Goal: Task Accomplishment & Management: Manage account settings

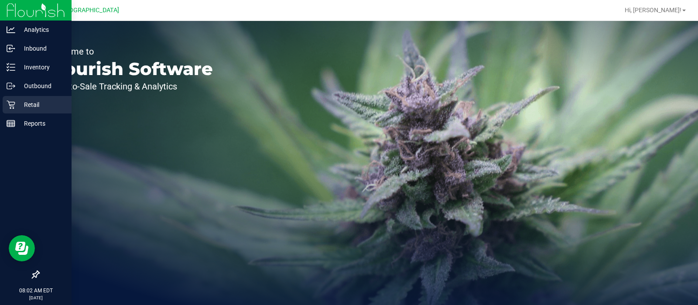
click at [19, 111] on div "Retail" at bounding box center [37, 104] width 69 height 17
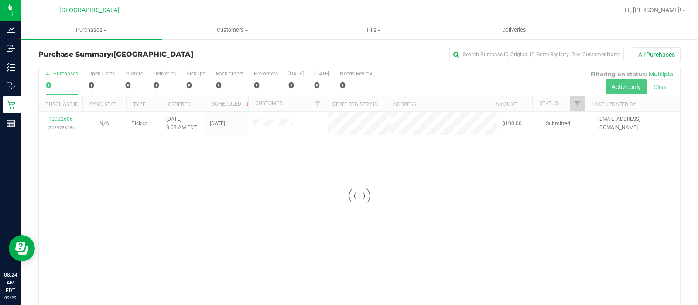
click at [72, 123] on div at bounding box center [359, 195] width 641 height 257
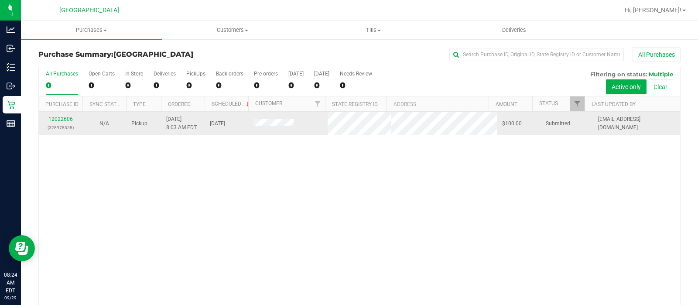
click at [65, 116] on link "12022606" at bounding box center [60, 119] width 24 height 6
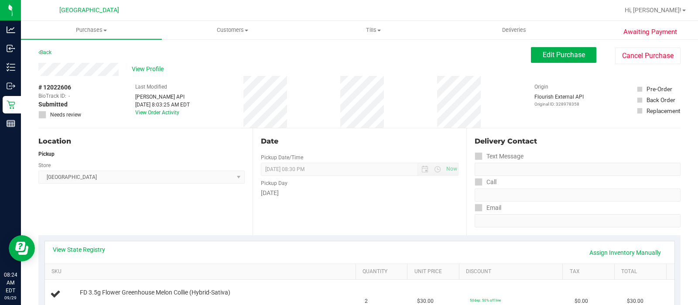
click at [558, 58] on span "Edit Purchase" at bounding box center [563, 55] width 42 height 8
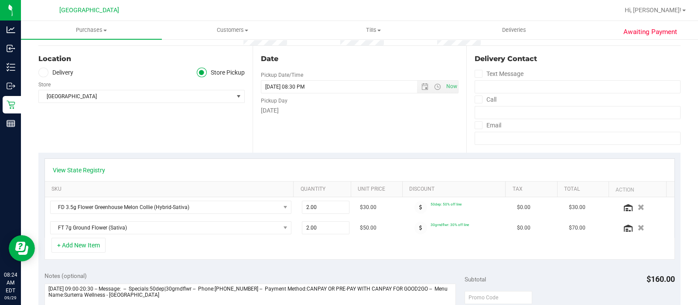
scroll to position [99, 0]
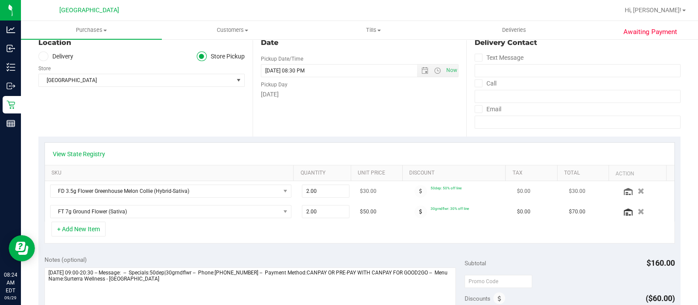
click at [327, 198] on td "2.00 2" at bounding box center [325, 191] width 58 height 20
click at [327, 193] on span "2.00 2" at bounding box center [326, 190] width 48 height 13
type input "1"
type input "1.00"
click at [318, 214] on span "2.00 2" at bounding box center [326, 211] width 48 height 13
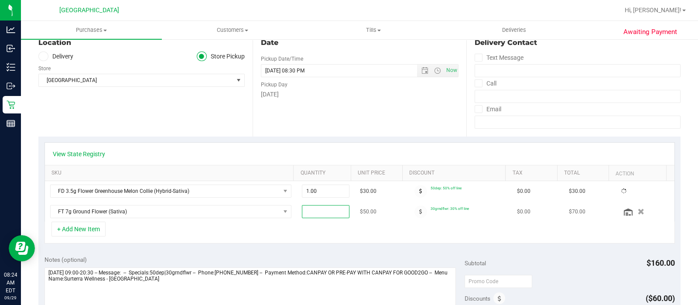
type input "1"
click at [334, 148] on div "View State Registry" at bounding box center [359, 154] width 629 height 22
click at [317, 209] on span "2.00 2" at bounding box center [326, 211] width 48 height 13
type input "1"
type input "1.00"
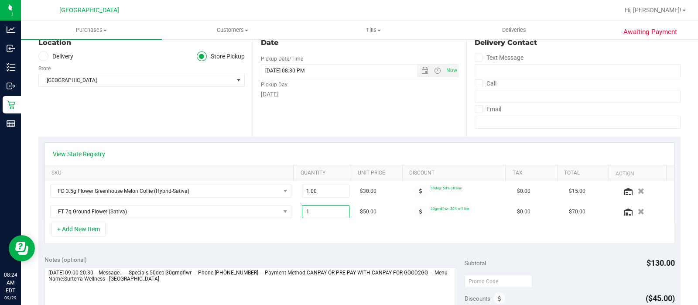
click at [345, 129] on div "Date Pickup Date/Time 09/29/2025 Now 09/29/2025 08:30 PM Now Pickup Day Monday" at bounding box center [359, 83] width 214 height 107
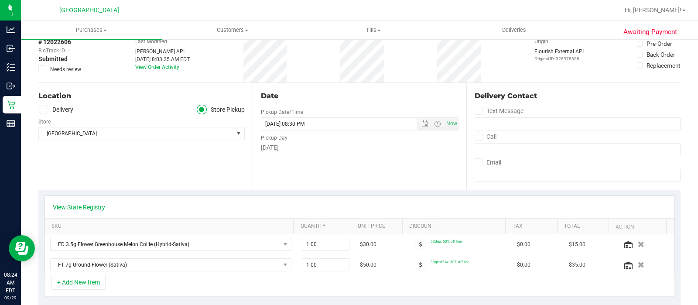
scroll to position [0, 0]
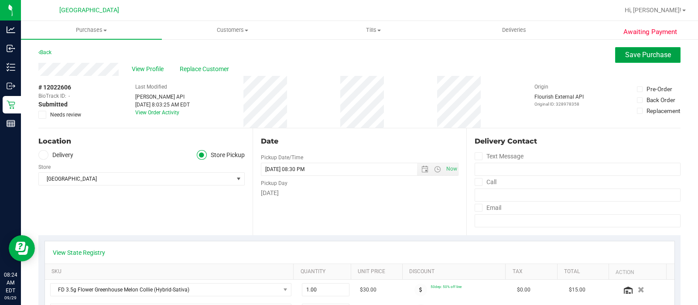
click at [631, 53] on span "Save Purchase" at bounding box center [648, 55] width 46 height 8
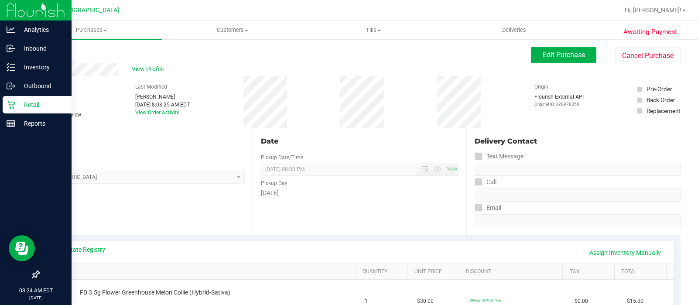
click at [20, 102] on p "Retail" at bounding box center [41, 104] width 52 height 10
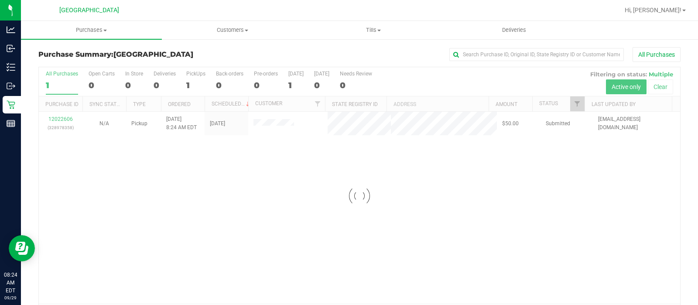
click at [118, 178] on div at bounding box center [359, 195] width 641 height 257
click at [54, 122] on div at bounding box center [359, 195] width 641 height 257
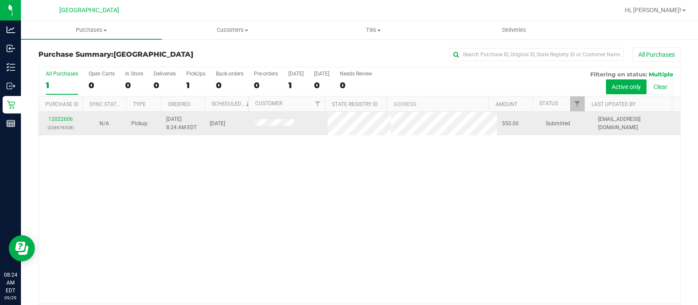
click at [65, 126] on p "(328978358)" at bounding box center [60, 127] width 33 height 8
click at [65, 120] on link "12022606" at bounding box center [60, 119] width 24 height 6
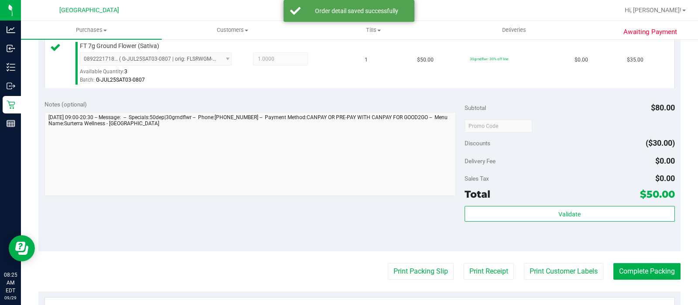
scroll to position [292, 0]
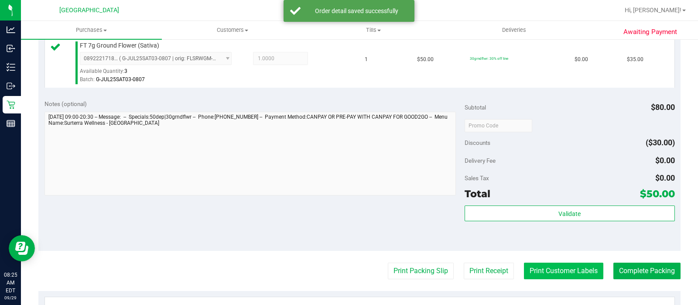
click at [556, 267] on button "Print Customer Labels" at bounding box center [563, 270] width 79 height 17
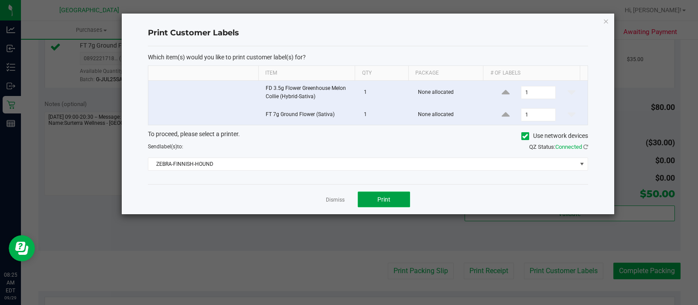
click at [388, 201] on span "Print" at bounding box center [383, 199] width 13 height 7
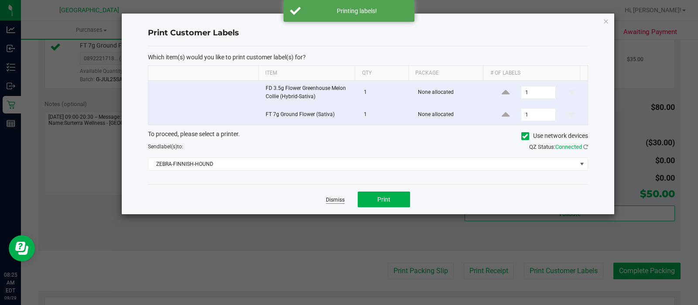
click at [335, 200] on link "Dismiss" at bounding box center [335, 199] width 19 height 7
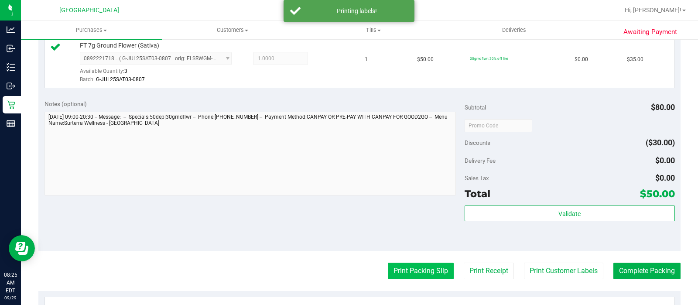
click at [409, 277] on button "Print Packing Slip" at bounding box center [421, 270] width 66 height 17
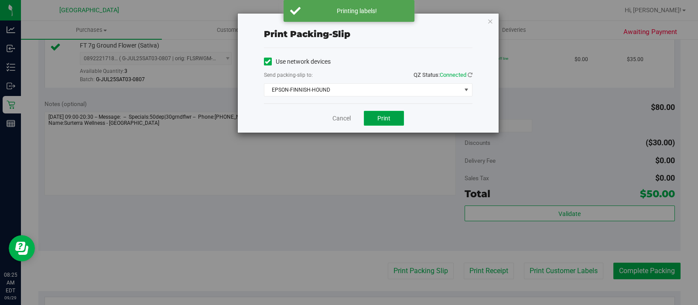
click at [388, 123] on button "Print" at bounding box center [384, 118] width 40 height 15
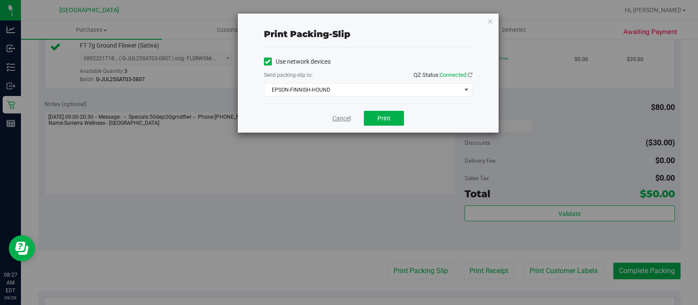
click at [335, 118] on link "Cancel" at bounding box center [341, 118] width 18 height 9
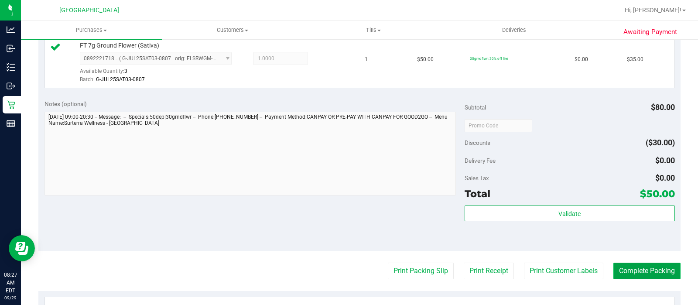
click at [654, 266] on button "Complete Packing" at bounding box center [646, 270] width 67 height 17
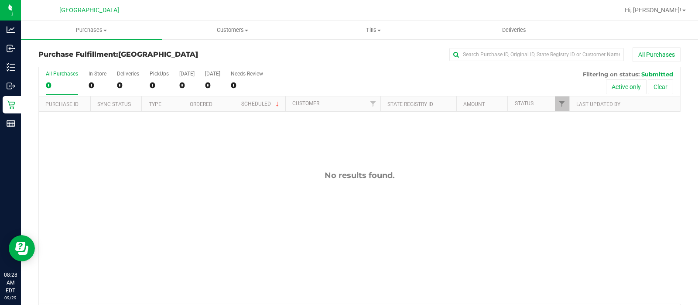
click at [657, 264] on div "No results found." at bounding box center [359, 237] width 641 height 251
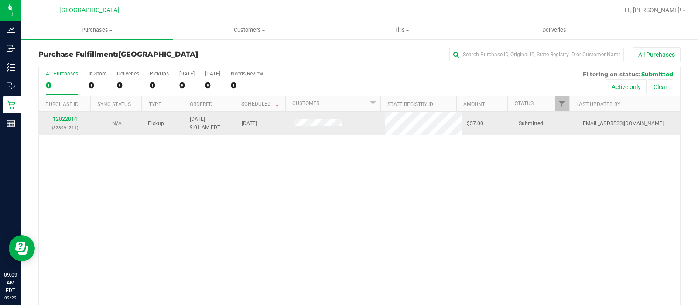
click at [70, 116] on link "12022814" at bounding box center [65, 119] width 24 height 6
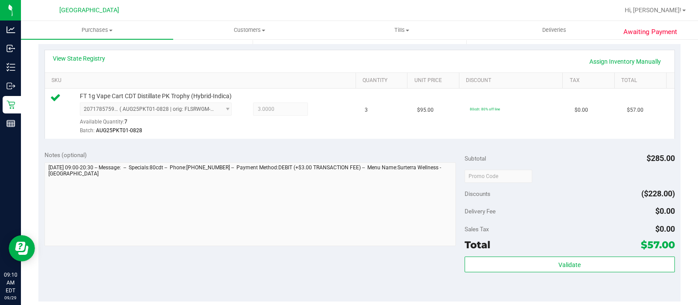
scroll to position [194, 0]
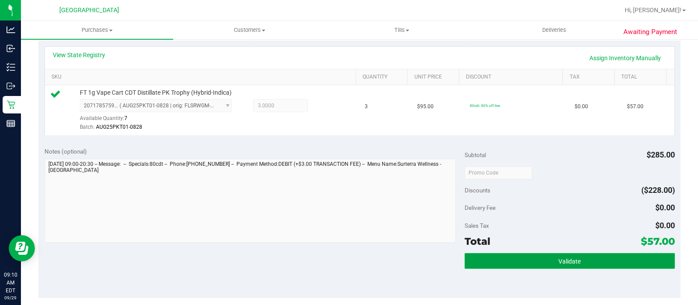
click at [581, 266] on button "Validate" at bounding box center [569, 261] width 210 height 16
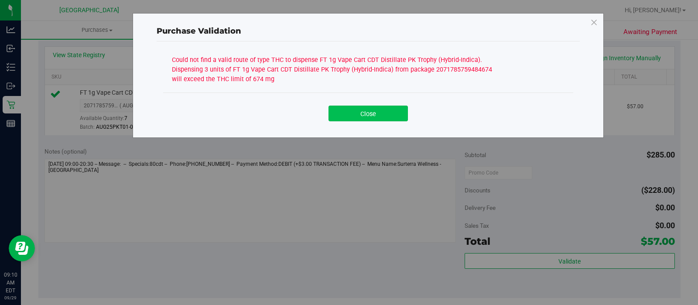
click at [368, 118] on button "Close" at bounding box center [367, 114] width 79 height 16
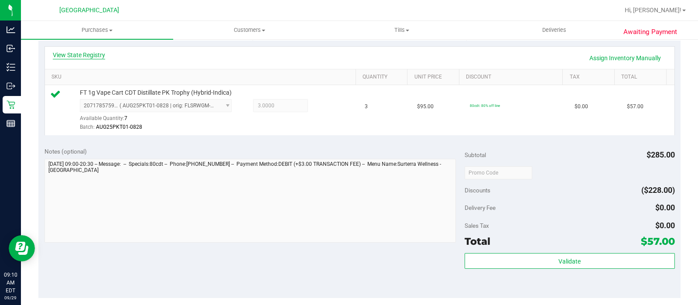
click at [94, 54] on link "View State Registry" at bounding box center [79, 55] width 52 height 9
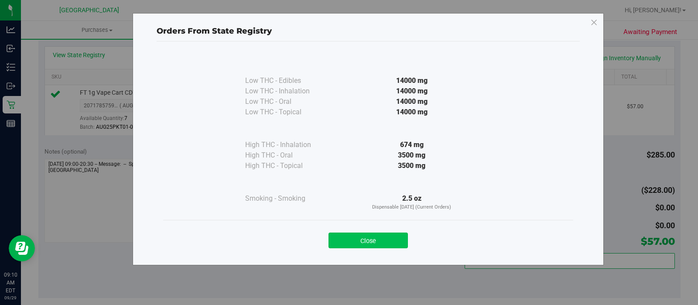
click at [388, 247] on button "Close" at bounding box center [367, 240] width 79 height 16
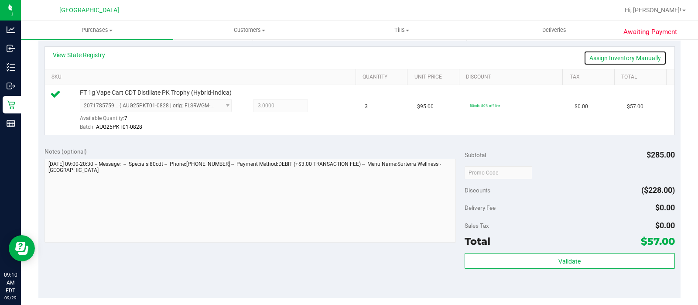
click at [633, 59] on link "Assign Inventory Manually" at bounding box center [624, 58] width 83 height 15
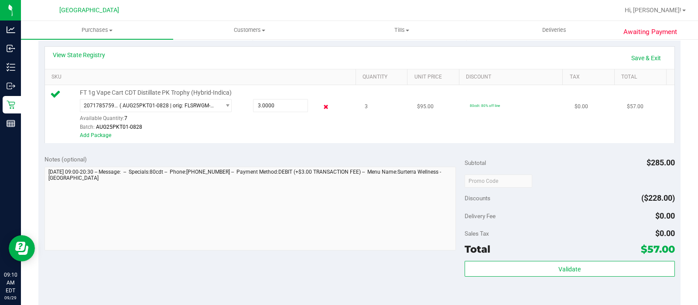
click at [321, 103] on icon at bounding box center [325, 107] width 9 height 10
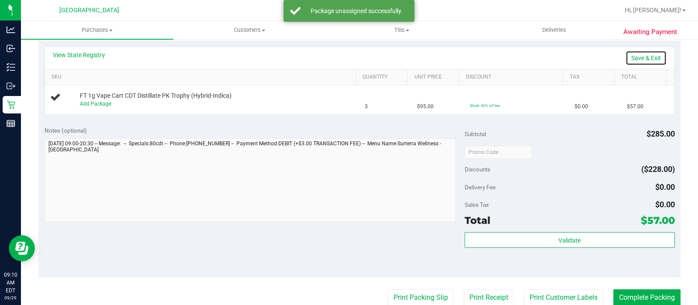
click at [641, 59] on link "Save & Exit" at bounding box center [645, 58] width 41 height 15
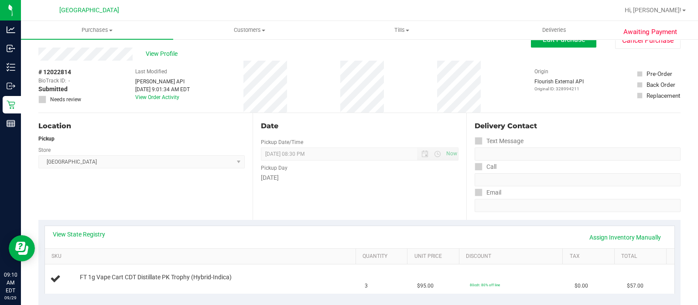
scroll to position [14, 0]
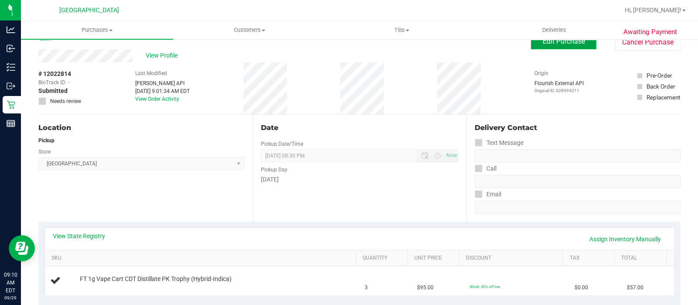
click at [573, 41] on span "Edit Purchase" at bounding box center [563, 41] width 42 height 8
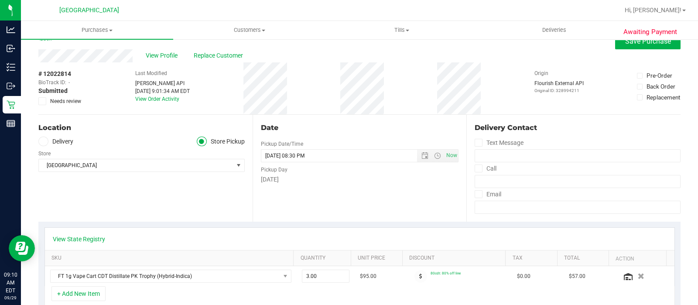
click at [44, 101] on icon at bounding box center [43, 101] width 6 height 0
click at [0, 0] on input "Needs review" at bounding box center [0, 0] width 0 height 0
click at [651, 37] on ul "Purchases Summary of purchases Fulfillment All purchases Customers All customer…" at bounding box center [370, 30] width 698 height 19
click at [650, 40] on span "Save Purchase" at bounding box center [648, 41] width 46 height 8
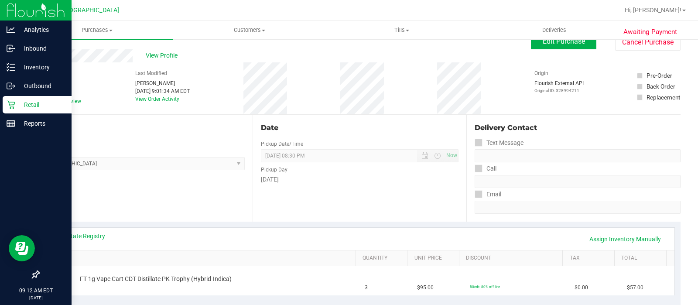
click at [9, 102] on icon at bounding box center [11, 105] width 8 height 8
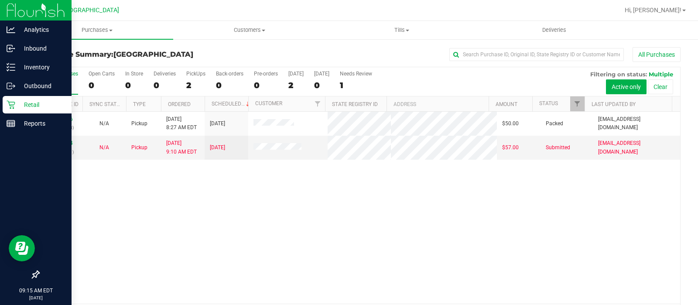
click at [28, 99] on p "Retail" at bounding box center [41, 104] width 52 height 10
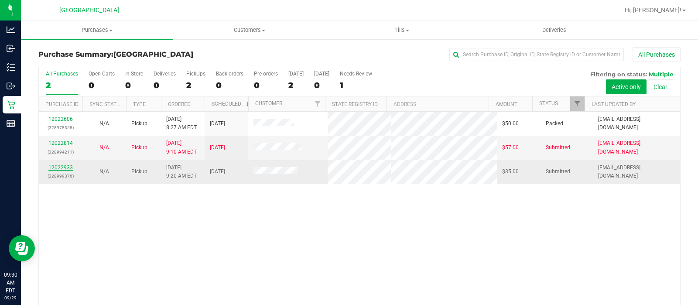
click at [65, 168] on link "12022933" at bounding box center [60, 167] width 24 height 6
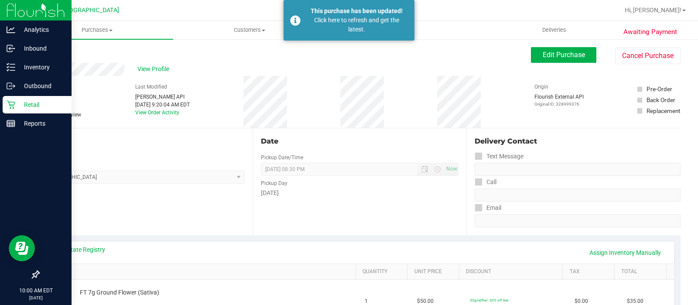
click at [13, 109] on div "Retail" at bounding box center [37, 104] width 69 height 17
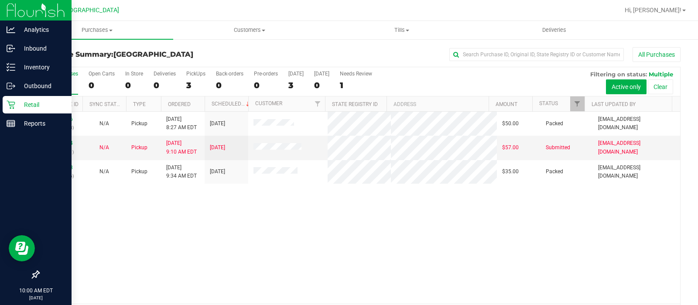
click at [14, 103] on icon at bounding box center [11, 104] width 9 height 9
click at [14, 104] on icon at bounding box center [11, 105] width 8 height 8
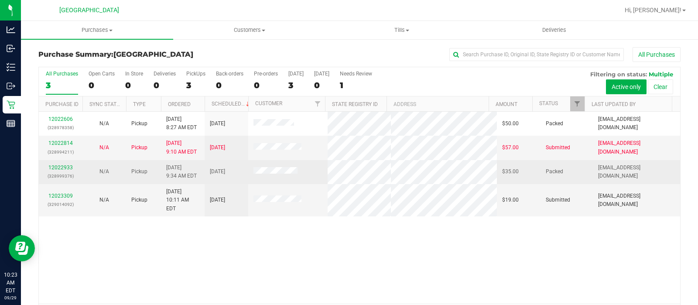
click at [63, 179] on p "(328999376)" at bounding box center [60, 176] width 33 height 8
click at [41, 195] on td "12023309 (329014092)" at bounding box center [61, 200] width 44 height 32
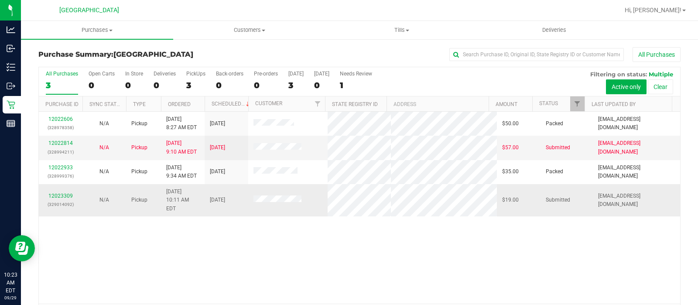
click at [52, 204] on td "12023309 (329014092)" at bounding box center [61, 200] width 44 height 32
click at [54, 200] on p "(329014092)" at bounding box center [60, 204] width 33 height 8
click at [54, 193] on link "12023309" at bounding box center [60, 196] width 24 height 6
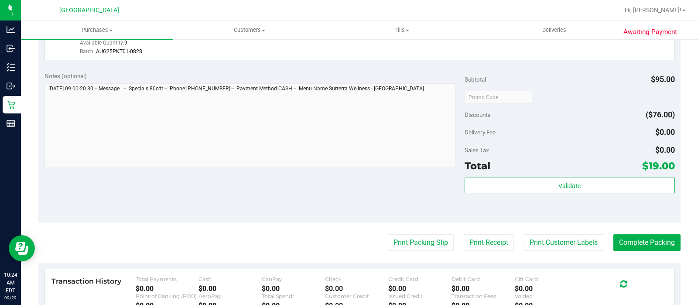
scroll to position [277, 0]
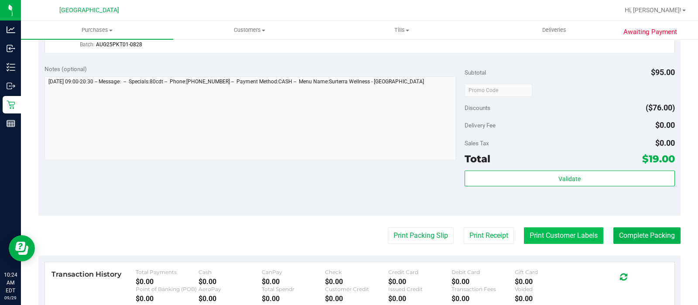
click at [541, 230] on button "Print Customer Labels" at bounding box center [563, 235] width 79 height 17
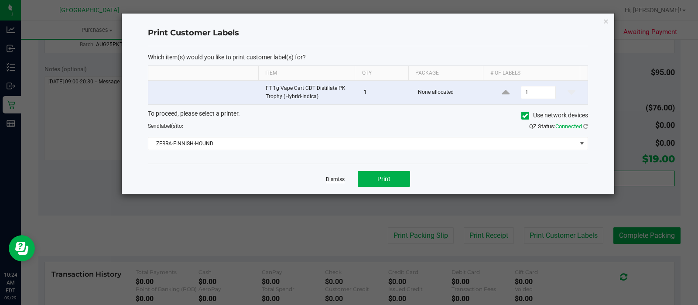
click at [337, 181] on link "Dismiss" at bounding box center [335, 179] width 19 height 7
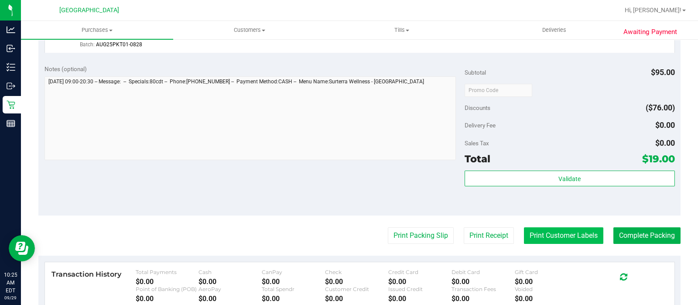
click at [564, 233] on button "Print Customer Labels" at bounding box center [563, 235] width 79 height 17
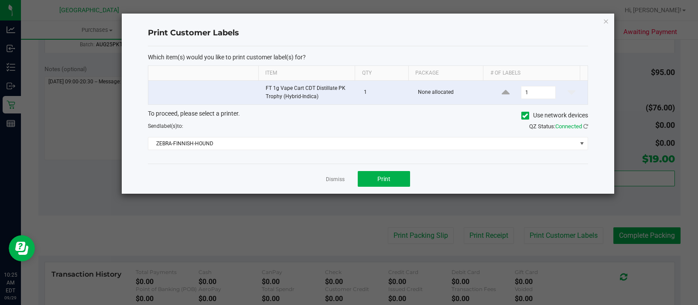
click at [399, 200] on ngb-modal-window "Print Customer Labels Which item(s) would you like to print customer label(s) f…" at bounding box center [352, 152] width 704 height 305
click at [389, 180] on span "Print" at bounding box center [383, 178] width 13 height 7
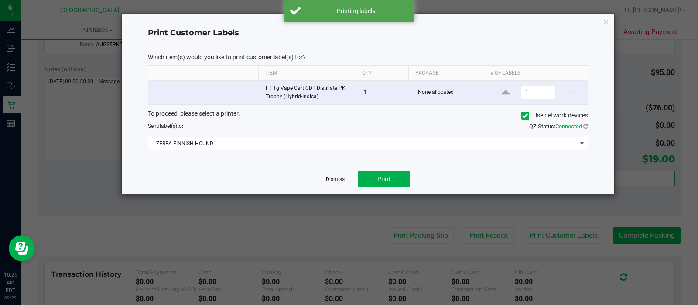
click at [335, 181] on link "Dismiss" at bounding box center [335, 179] width 19 height 7
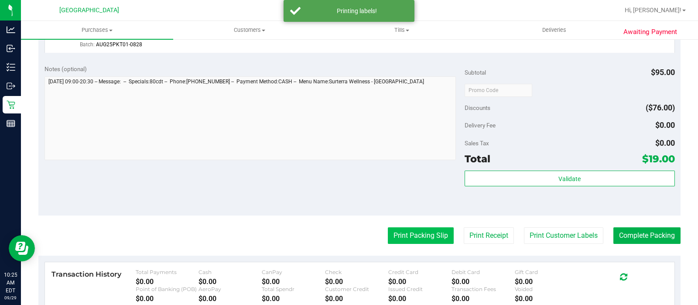
click at [419, 239] on button "Print Packing Slip" at bounding box center [421, 235] width 66 height 17
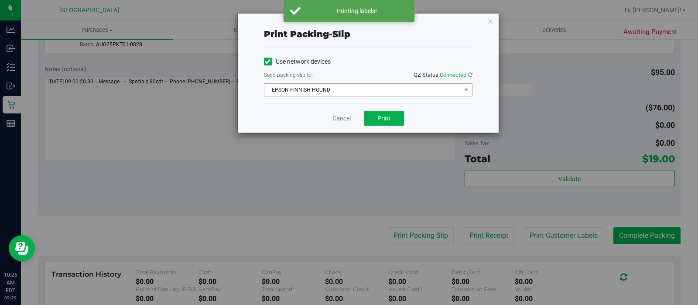
click at [327, 95] on span "EPSON-FINNISH-HOUND" at bounding box center [362, 90] width 197 height 12
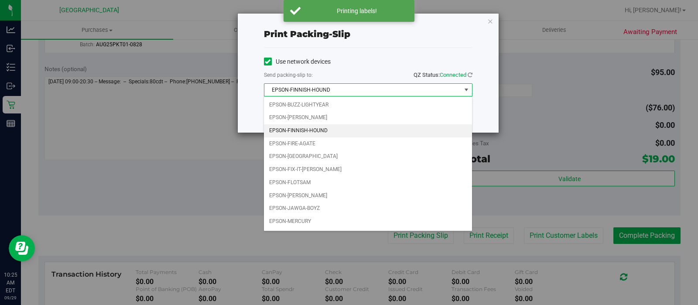
click at [323, 129] on li "EPSON-FINNISH-HOUND" at bounding box center [368, 130] width 208 height 13
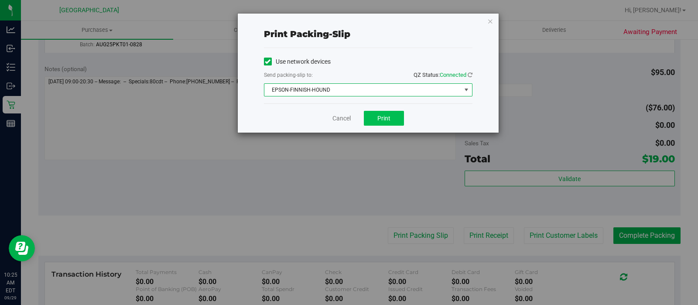
click at [373, 122] on button "Print" at bounding box center [384, 118] width 40 height 15
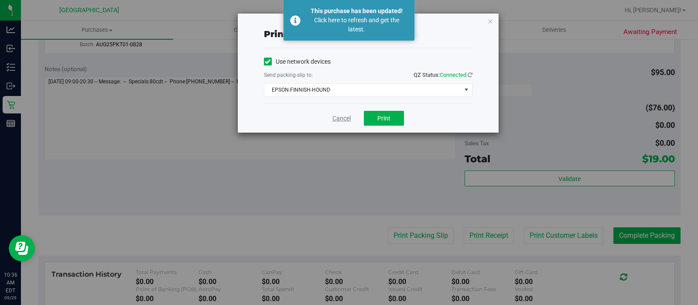
click at [336, 118] on link "Cancel" at bounding box center [341, 118] width 18 height 9
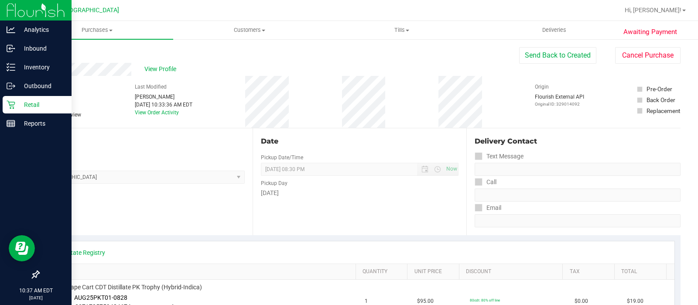
click at [16, 111] on div "Retail" at bounding box center [37, 104] width 69 height 17
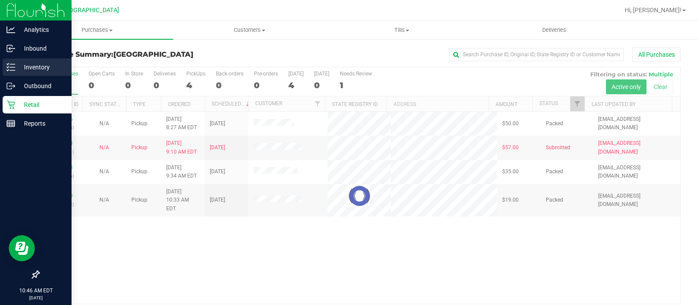
click at [9, 71] on icon at bounding box center [11, 67] width 9 height 9
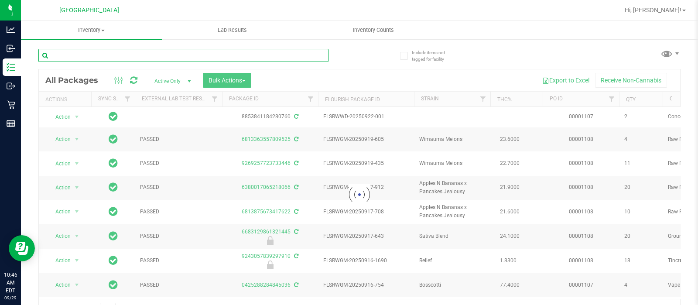
click at [112, 52] on input "text" at bounding box center [183, 55] width 290 height 13
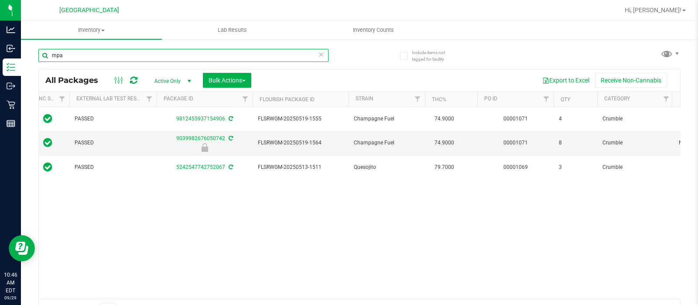
scroll to position [0, 67]
type input "mpa"
click at [363, 195] on div "Action Action Adjust qty Create package Edit attributes Global inventory Locate…" at bounding box center [359, 203] width 641 height 192
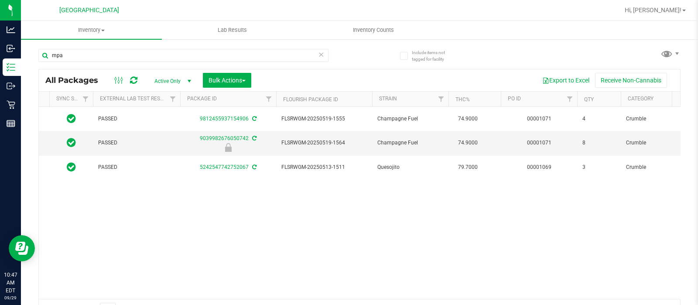
scroll to position [0, 0]
